Goal: Book appointment/travel/reservation

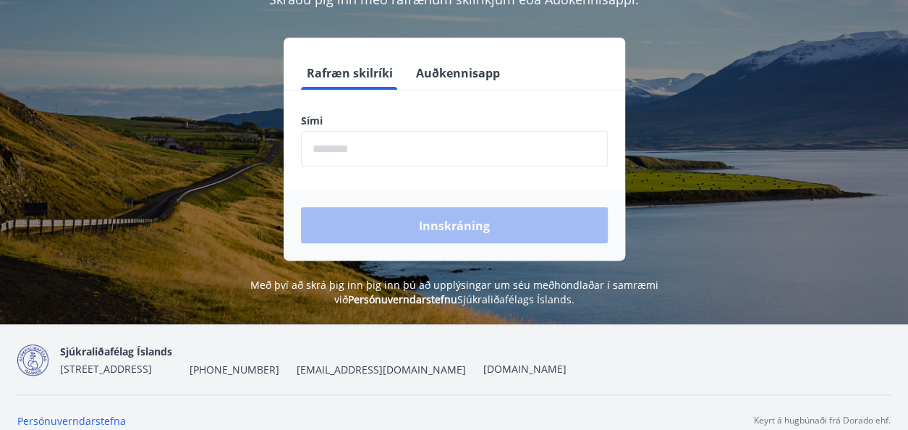
scroll to position [179, 0]
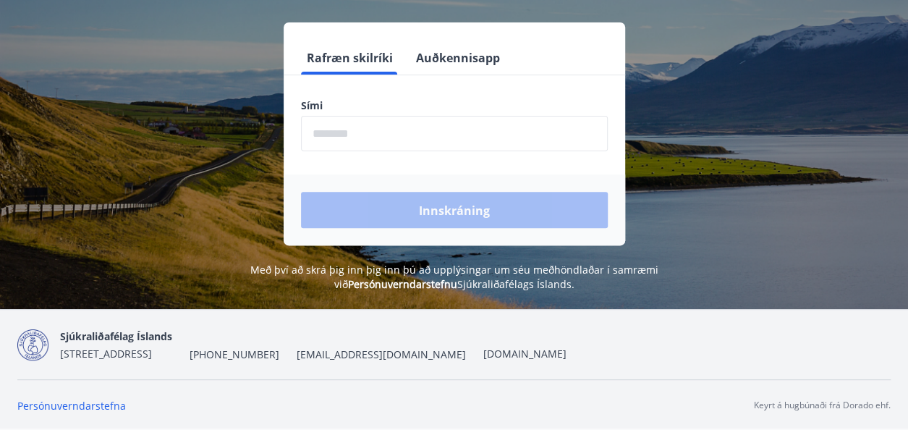
click at [330, 104] on label "Sími" at bounding box center [454, 105] width 307 height 14
click at [333, 103] on label "Sími" at bounding box center [454, 105] width 307 height 14
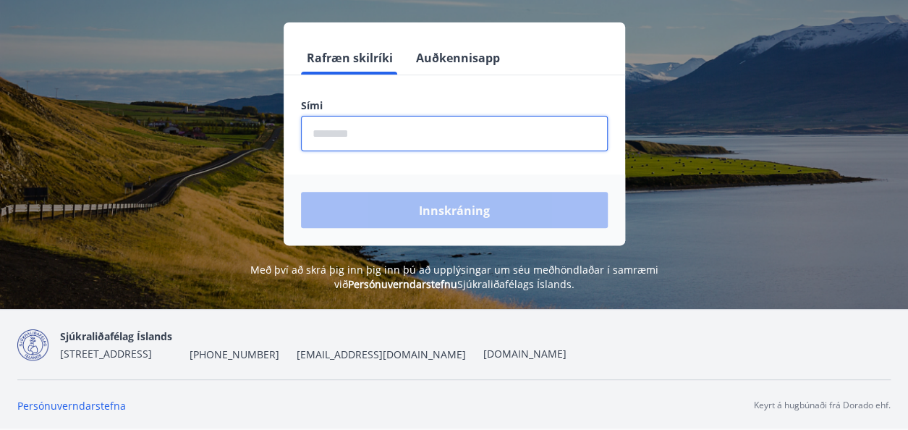
click at [325, 130] on input "phone" at bounding box center [454, 133] width 307 height 35
type input "********"
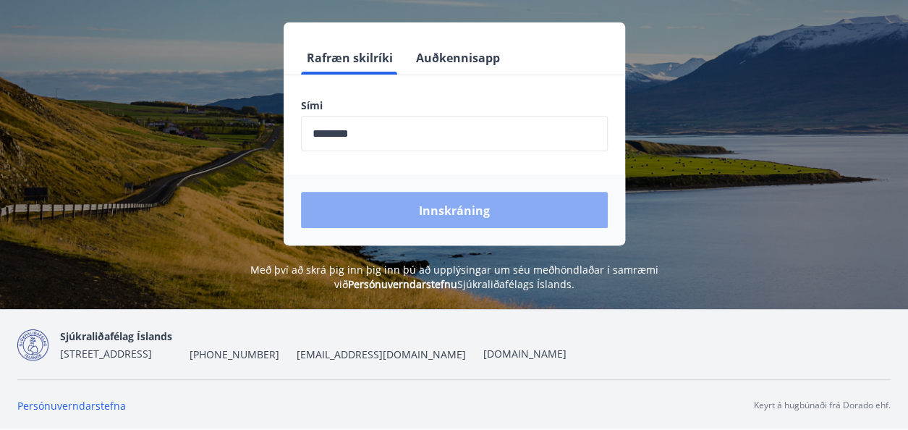
click at [454, 209] on font "Innskráning" at bounding box center [454, 211] width 71 height 16
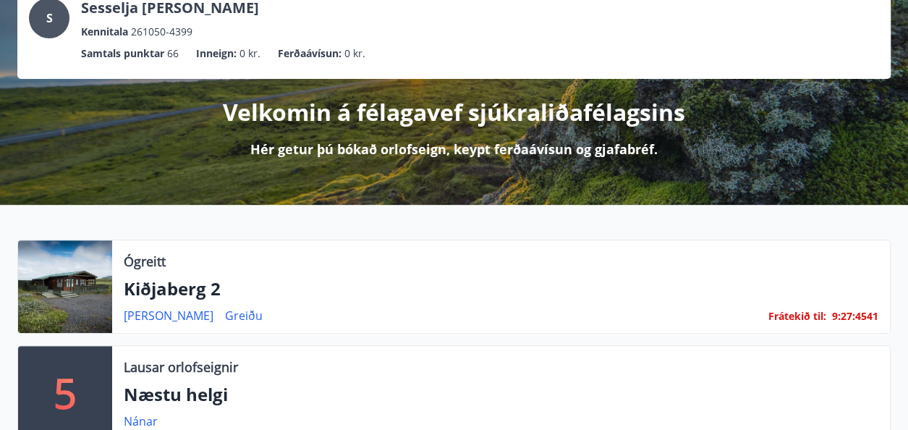
scroll to position [145, 0]
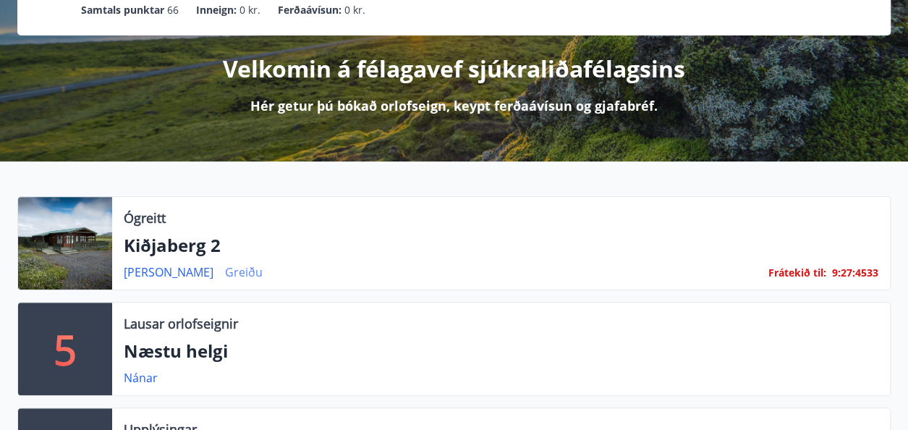
click at [225, 270] on font "Greiðu" at bounding box center [244, 272] width 38 height 16
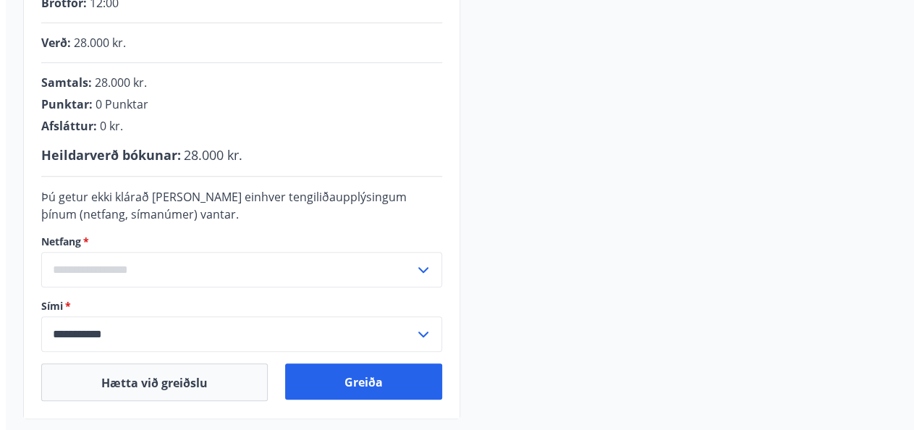
scroll to position [362, 0]
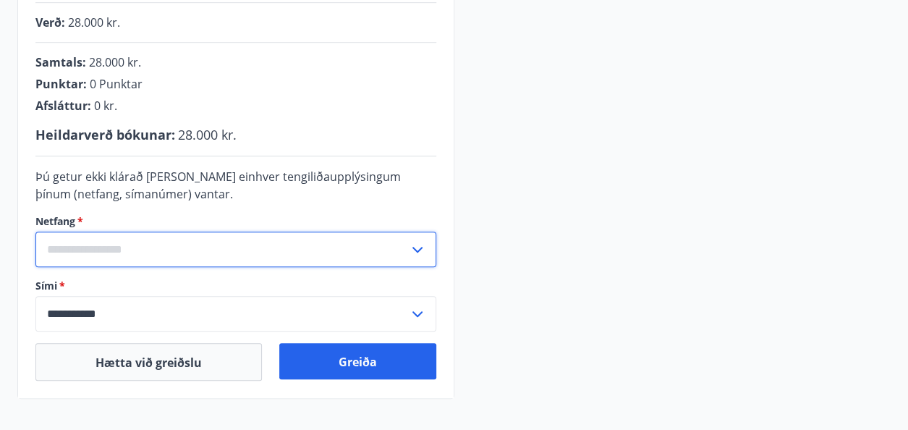
click at [46, 250] on input "text" at bounding box center [221, 248] width 373 height 35
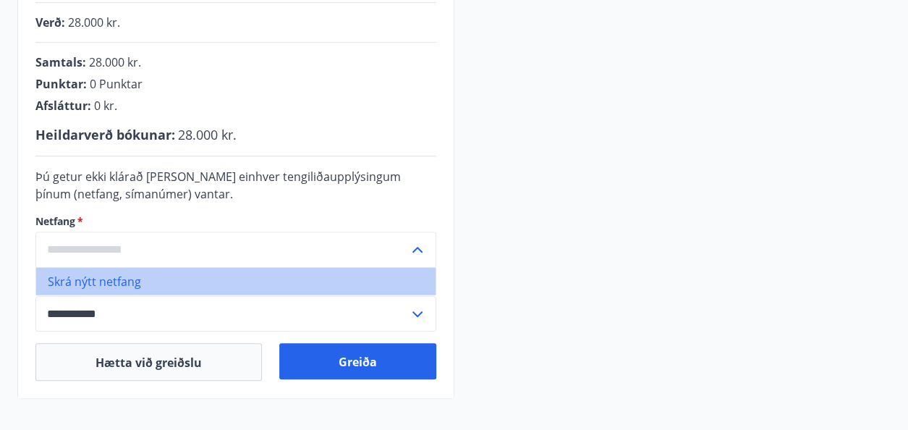
click at [63, 284] on font "Skrá nýtt netfang" at bounding box center [94, 281] width 93 height 16
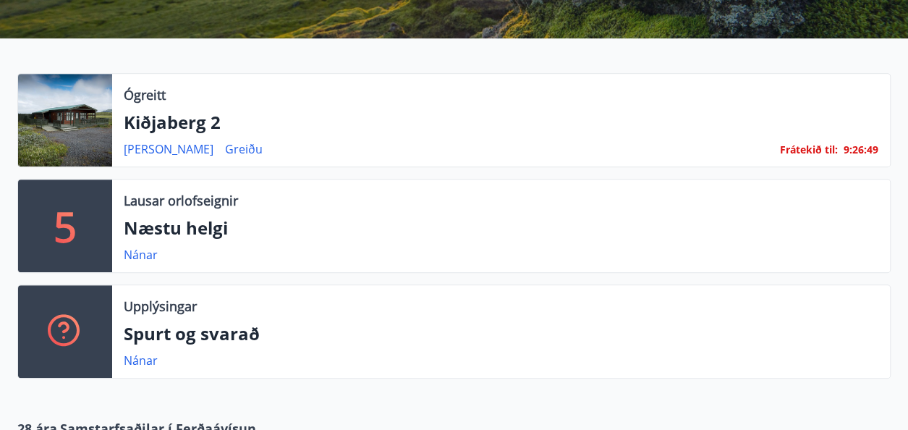
scroll to position [289, 0]
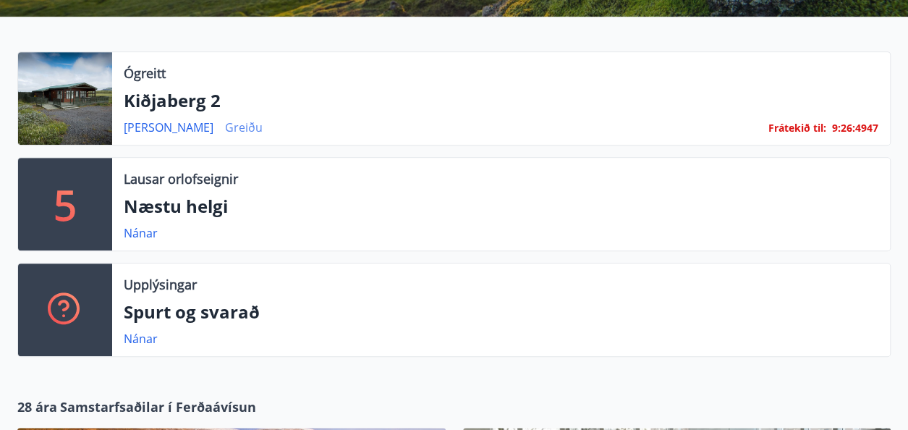
click at [225, 124] on font "Greiðu" at bounding box center [244, 127] width 38 height 16
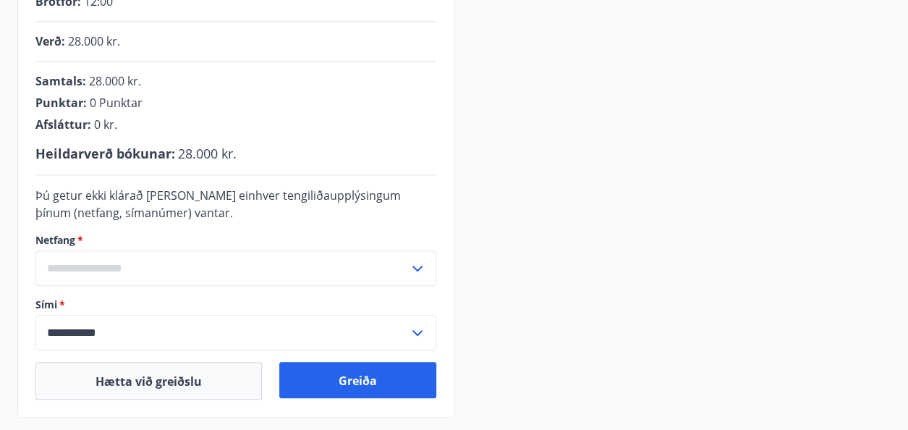
scroll to position [434, 0]
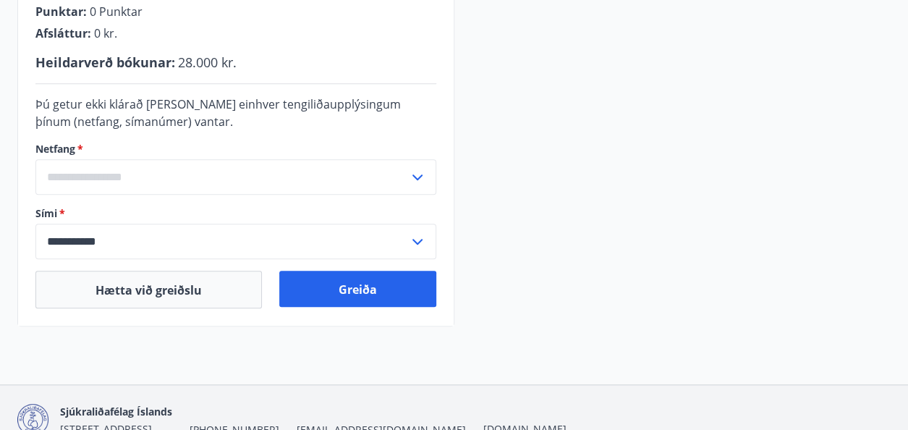
click at [53, 180] on input "text" at bounding box center [221, 176] width 373 height 35
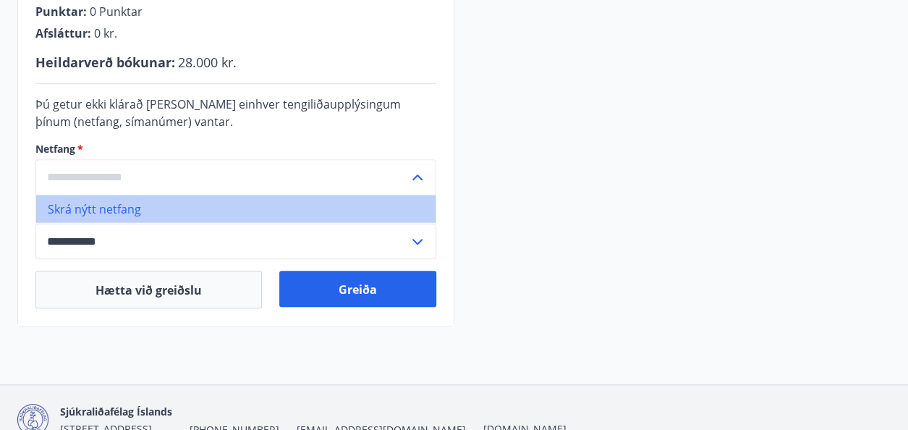
click at [87, 208] on font "Skrá nýtt netfang" at bounding box center [94, 209] width 93 height 16
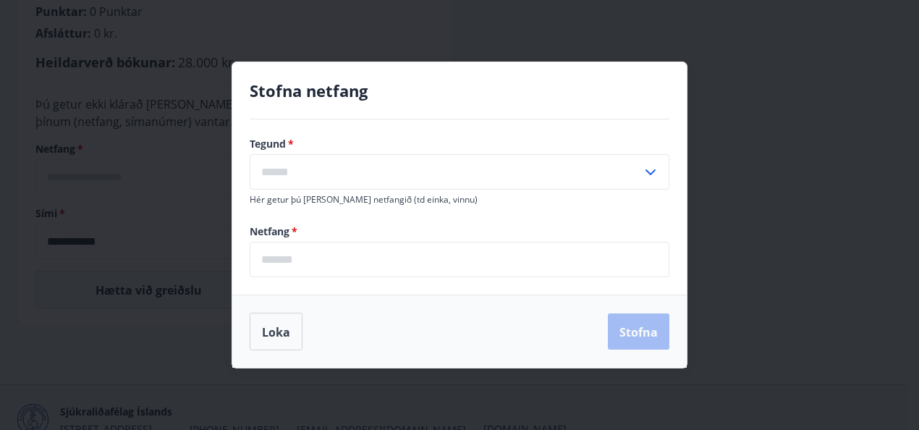
click at [262, 168] on input "text" at bounding box center [446, 171] width 392 height 35
click at [276, 203] on font "Heima" at bounding box center [279, 204] width 35 height 16
type input "*****"
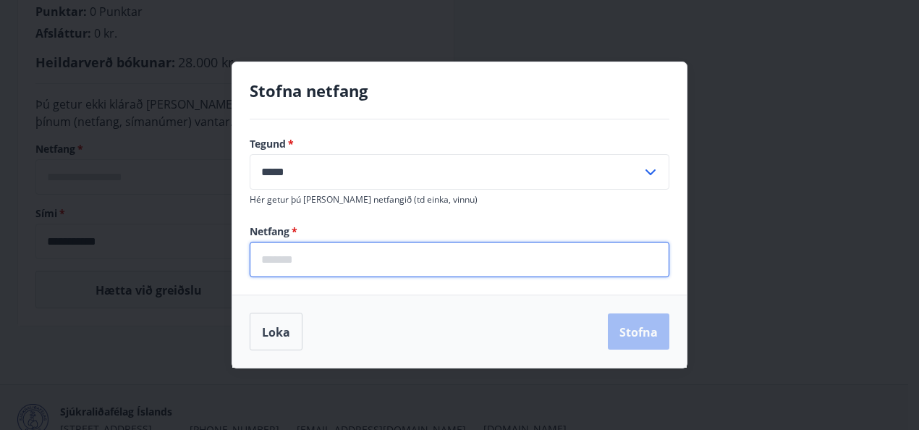
click at [265, 257] on input "email" at bounding box center [459, 259] width 419 height 35
type input "**********"
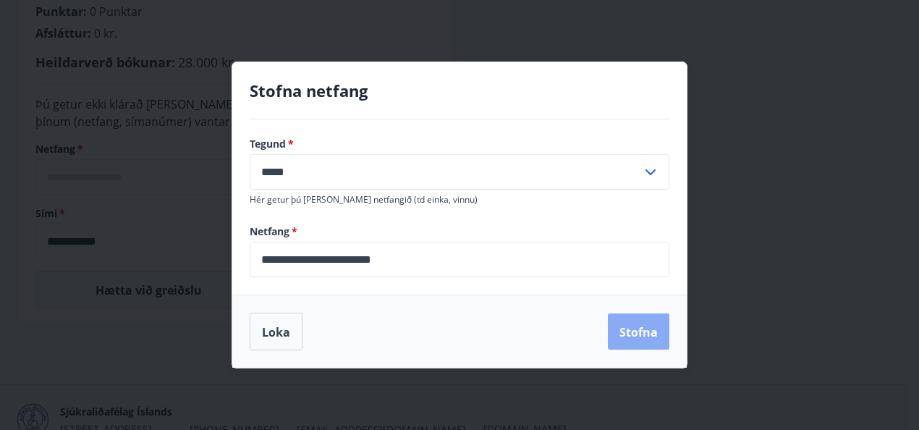
click at [640, 333] on font "Stofna" at bounding box center [638, 332] width 38 height 16
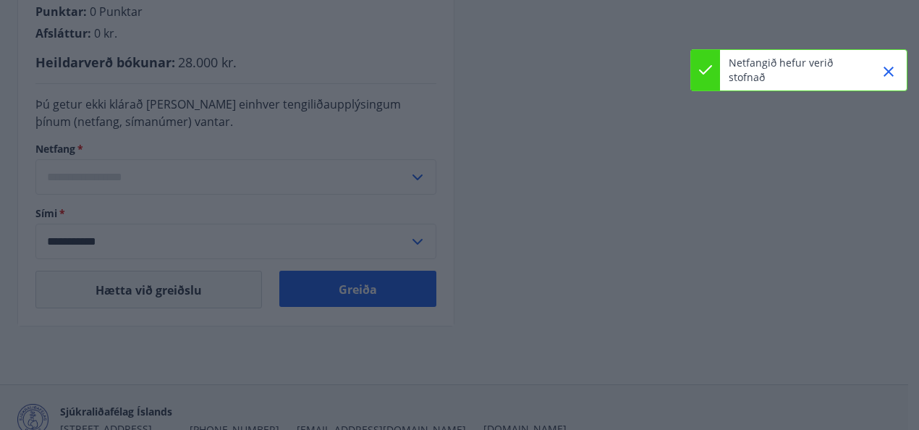
type input "**********"
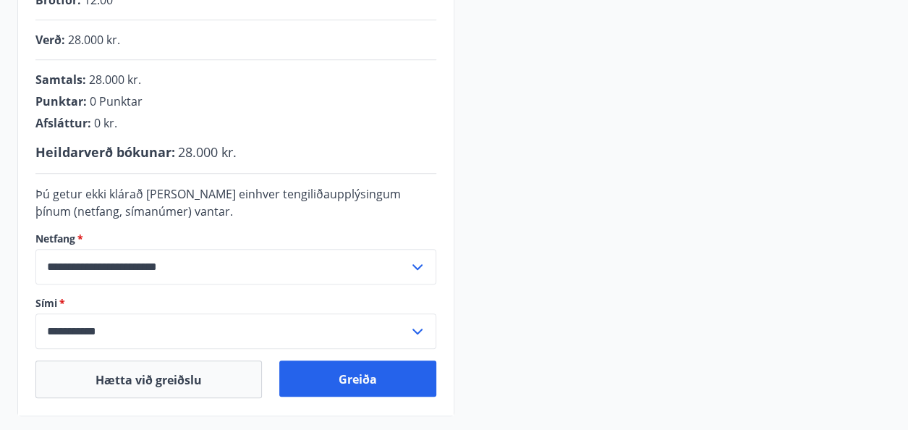
scroll to position [363, 0]
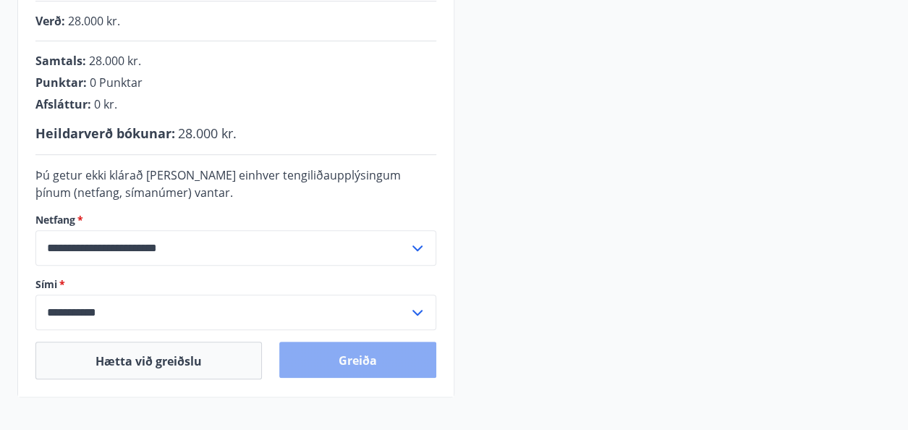
click at [359, 361] on font "Greiða" at bounding box center [357, 360] width 38 height 16
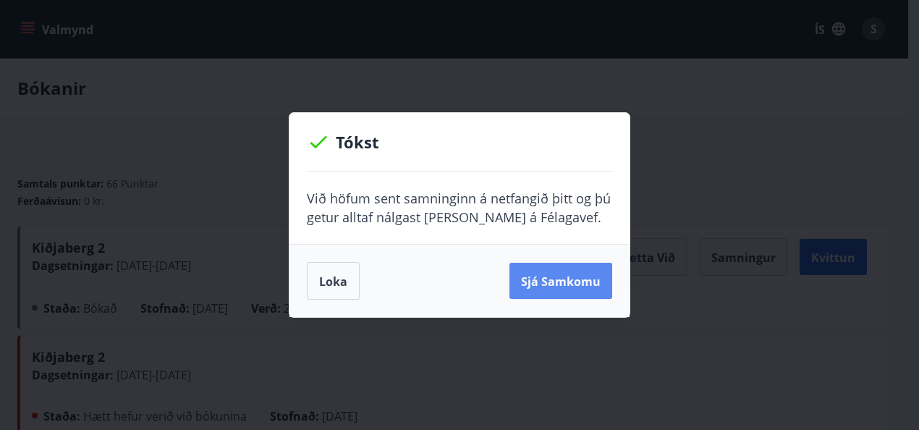
click at [563, 276] on font "Sjá samkomu" at bounding box center [561, 281] width 80 height 16
click at [905, 52] on div "Tókst Við höfum sent samninginn á netfangið þitt og þú getur alltaf nálgast han…" at bounding box center [459, 215] width 919 height 430
